Goal: Transaction & Acquisition: Obtain resource

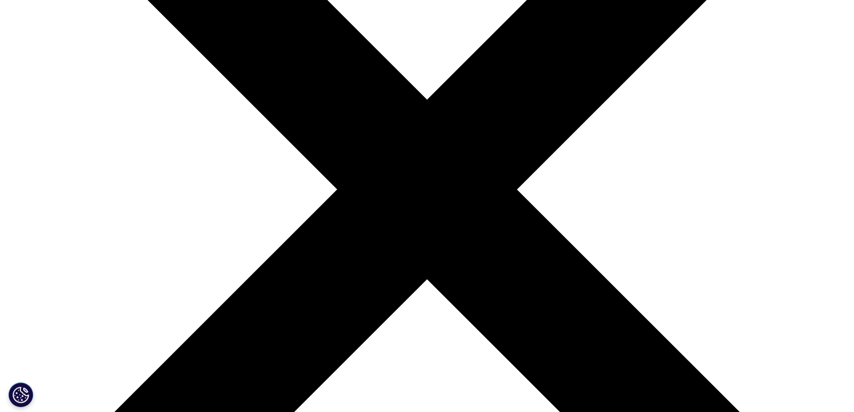
scroll to position [292, 585]
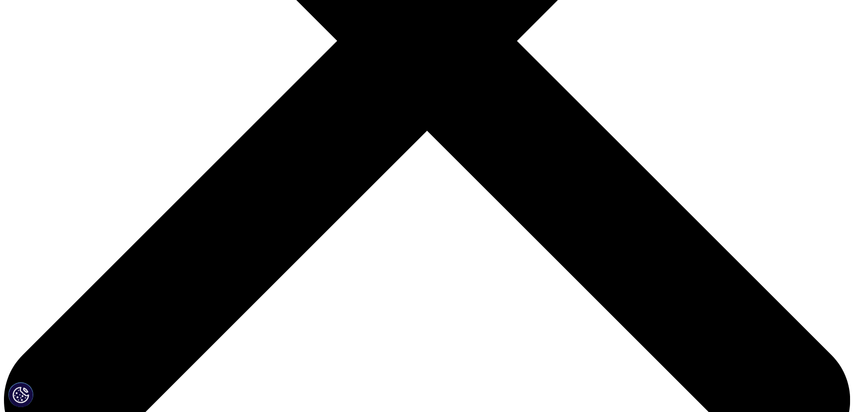
scroll to position [496, 0]
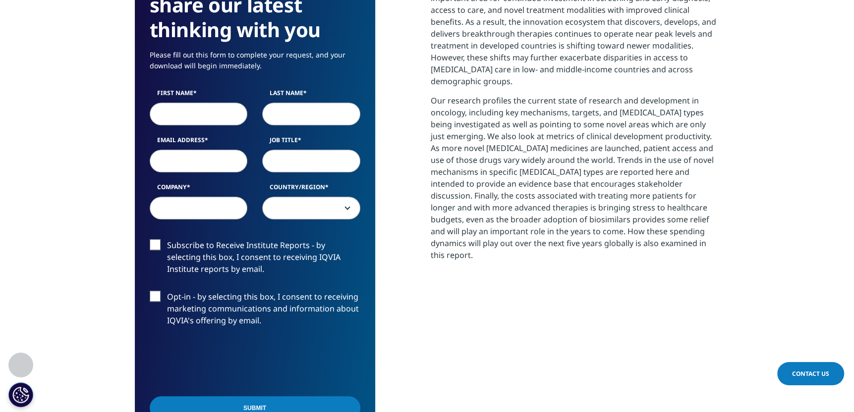
click at [213, 150] on input "Email Address" at bounding box center [199, 161] width 98 height 23
click at [208, 103] on input "First Name" at bounding box center [199, 114] width 98 height 23
type input "Aaaah"
type input "Maaaa"
type input "anish.madan-ext@sgcib.com"
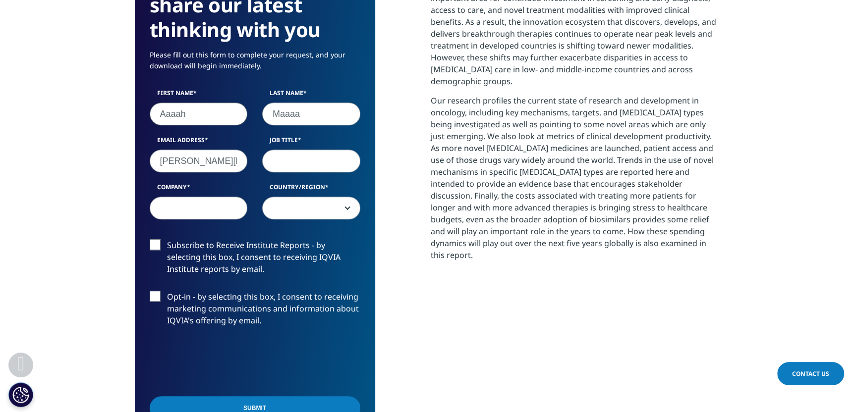
type input "Dadadadad"
select select "[GEOGRAPHIC_DATA]"
click at [306, 150] on input "Job Title" at bounding box center [311, 161] width 98 height 23
type input "Analyst"
click at [331, 197] on span "[GEOGRAPHIC_DATA]" at bounding box center [311, 208] width 97 height 23
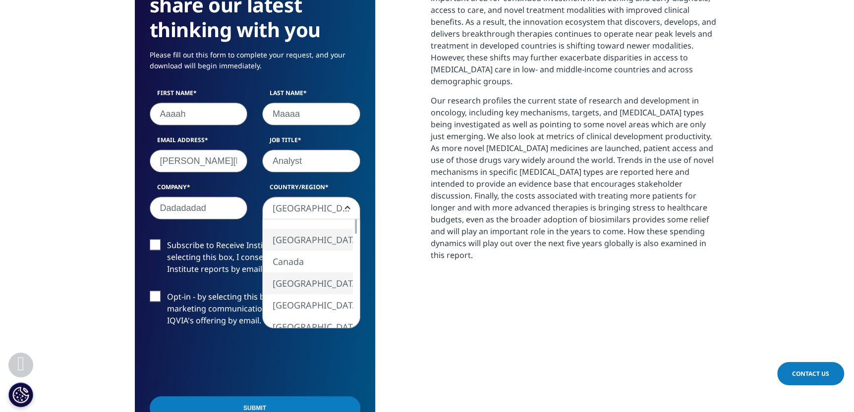
select select "[GEOGRAPHIC_DATA]"
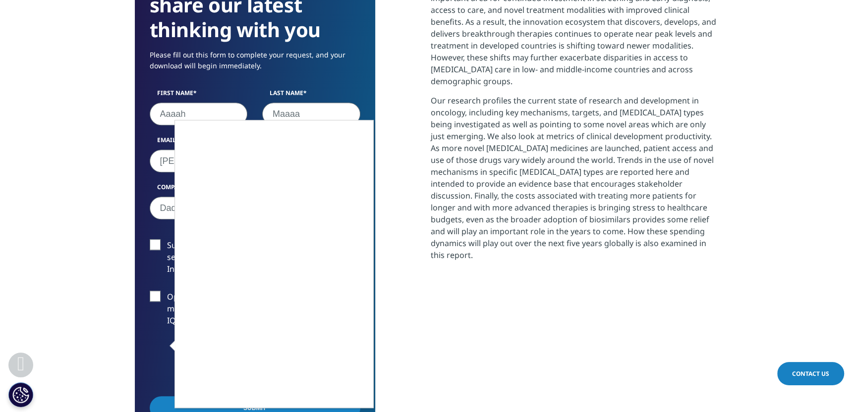
scroll to position [595, 0]
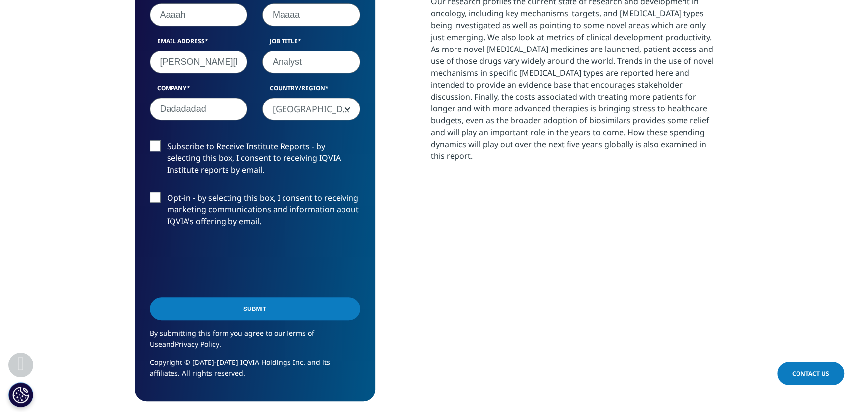
click at [274, 300] on input "Submit" at bounding box center [255, 308] width 211 height 23
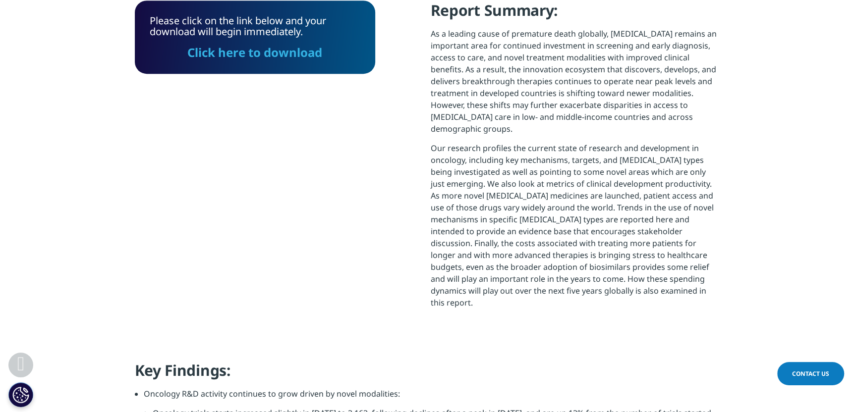
scroll to position [299, 0]
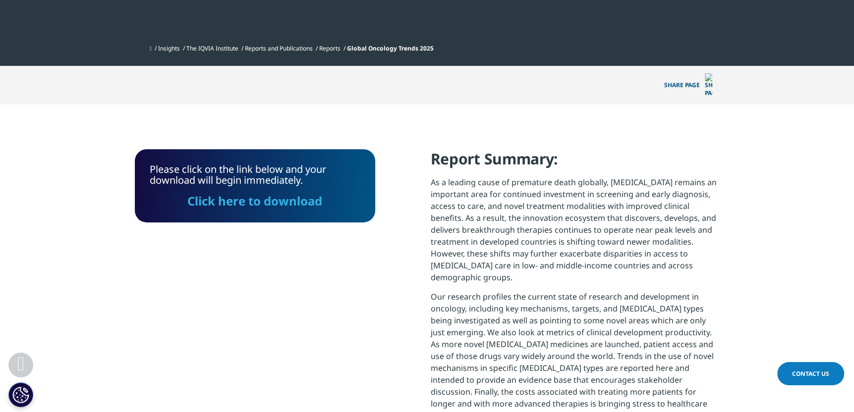
click at [268, 193] on link "Click here to download" at bounding box center [254, 201] width 135 height 16
